Goal: Task Accomplishment & Management: Use online tool/utility

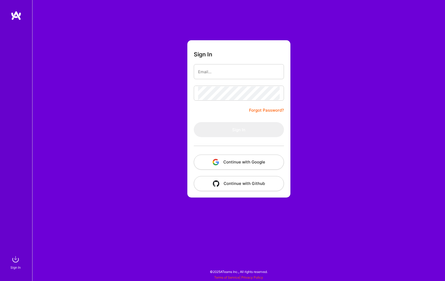
click at [249, 161] on button "Continue with Google" at bounding box center [239, 162] width 90 height 15
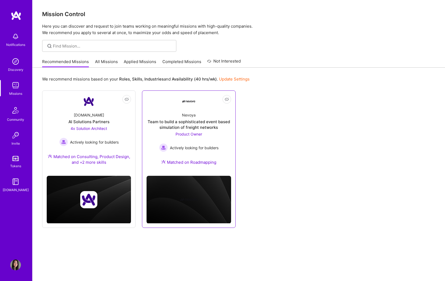
click at [167, 120] on div "Team to build a sophisticated event based simulation of freight networks" at bounding box center [188, 124] width 84 height 11
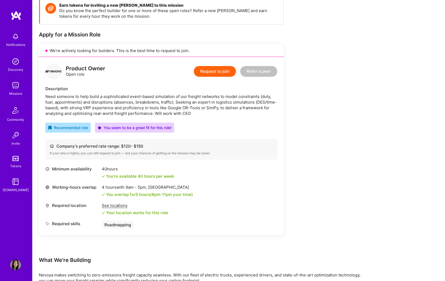
scroll to position [83, 0]
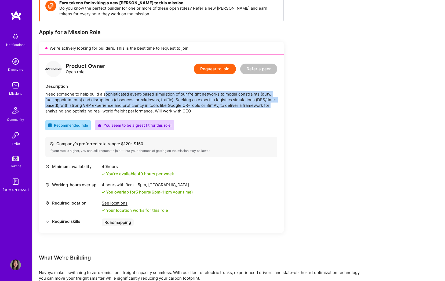
drag, startPoint x: 107, startPoint y: 94, endPoint x: 318, endPoint y: 107, distance: 211.5
click at [286, 107] on div "Earn tokens for inviting a new [PERSON_NAME] to this mission Do you know the pe…" at bounding box center [200, 207] width 322 height 425
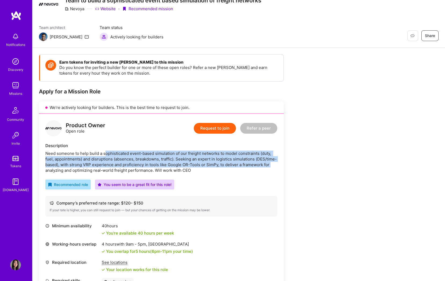
scroll to position [0, 0]
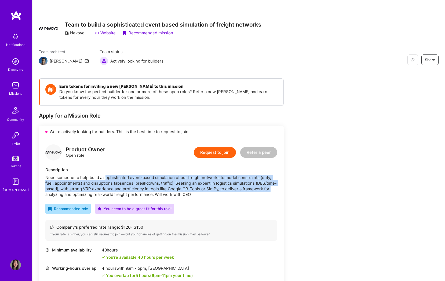
click at [111, 32] on link "Website" at bounding box center [105, 33] width 21 height 6
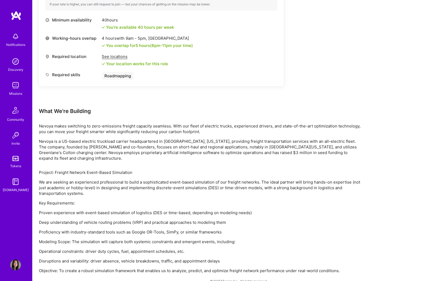
scroll to position [239, 0]
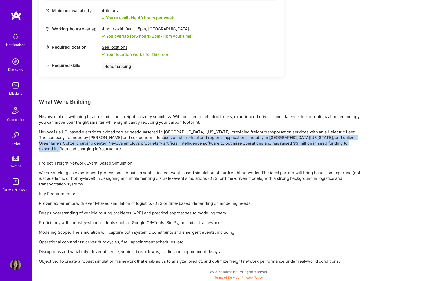
drag, startPoint x: 144, startPoint y: 139, endPoint x: 346, endPoint y: 147, distance: 201.4
click at [354, 141] on p "Nevoya is a US-based electric truckload carrier headquartered in [GEOGRAPHIC_DA…" at bounding box center [200, 140] width 322 height 23
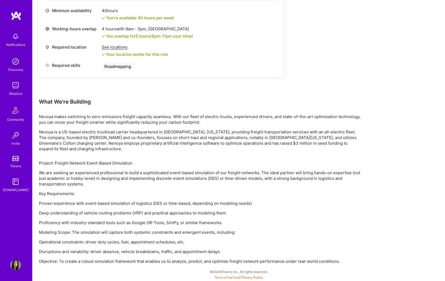
drag, startPoint x: 324, startPoint y: 153, endPoint x: 214, endPoint y: 157, distance: 109.5
click at [322, 153] on div "Earn tokens for inviting a new [PERSON_NAME] to this mission Do you know the pe…" at bounding box center [200, 51] width 322 height 425
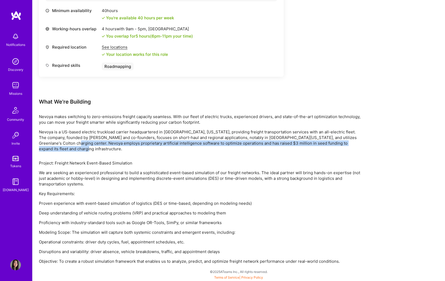
drag, startPoint x: 69, startPoint y: 142, endPoint x: 223, endPoint y: 154, distance: 154.5
click at [234, 149] on p "Nevoya is a US-based electric truckload carrier headquartered in [GEOGRAPHIC_DA…" at bounding box center [200, 140] width 322 height 23
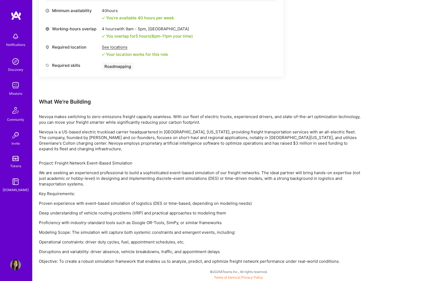
click at [212, 157] on div "Earn tokens for inviting a new [PERSON_NAME] to this mission Do you know the pe…" at bounding box center [200, 51] width 322 height 425
drag, startPoint x: 64, startPoint y: 160, endPoint x: 200, endPoint y: 162, distance: 135.5
click at [201, 161] on p "Project: Freight Network Event-Based Simulation" at bounding box center [200, 163] width 322 height 6
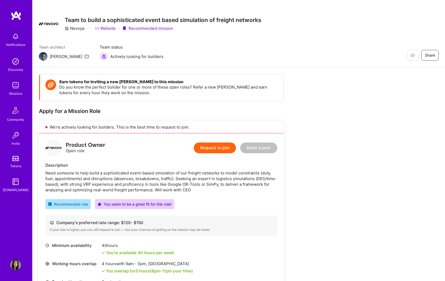
scroll to position [0, 0]
